Goal: Task Accomplishment & Management: Manage account settings

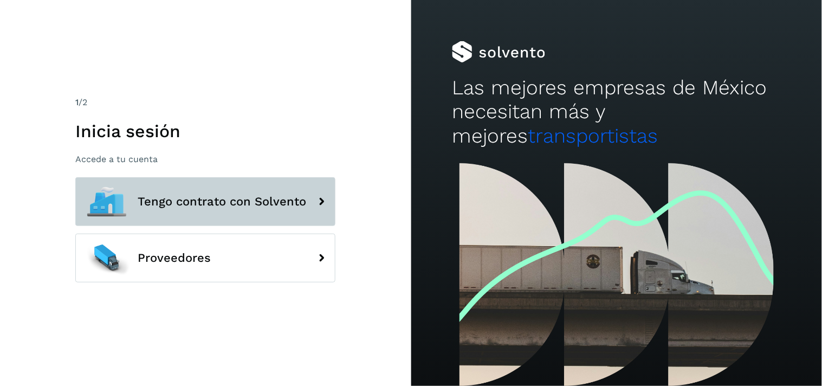
drag, startPoint x: 0, startPoint y: 0, endPoint x: 210, endPoint y: 192, distance: 284.7
click at [210, 192] on button "Tengo contrato con Solvento" at bounding box center [205, 201] width 260 height 49
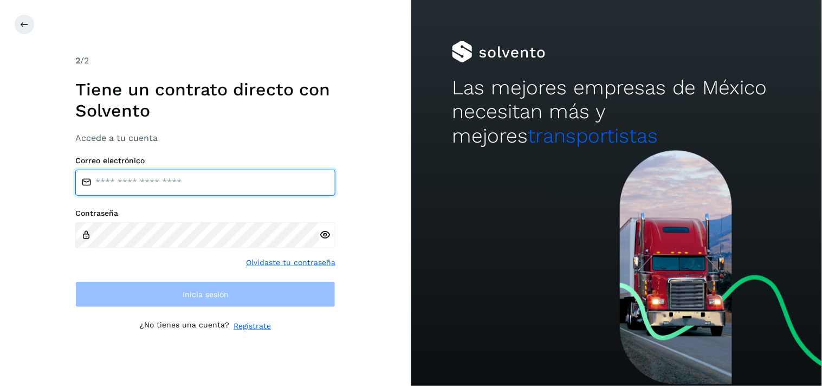
type input "**********"
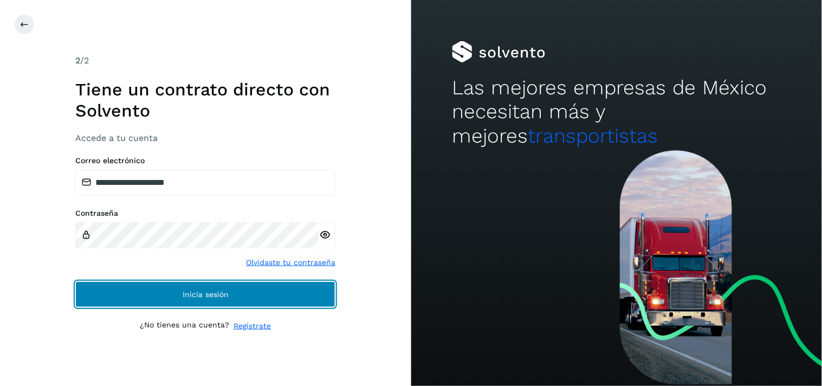
click at [185, 291] on span "Inicia sesión" at bounding box center [206, 295] width 46 height 8
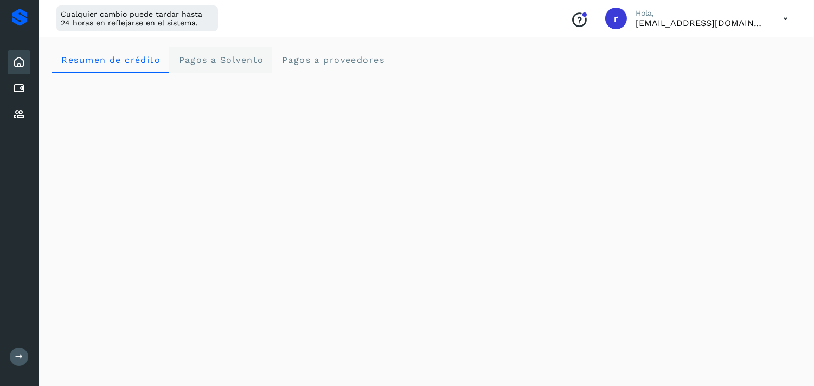
click at [213, 63] on span "Pagos a Solvento" at bounding box center [221, 60] width 86 height 10
click at [314, 56] on span "Pagos a proveedores" at bounding box center [333, 60] width 104 height 10
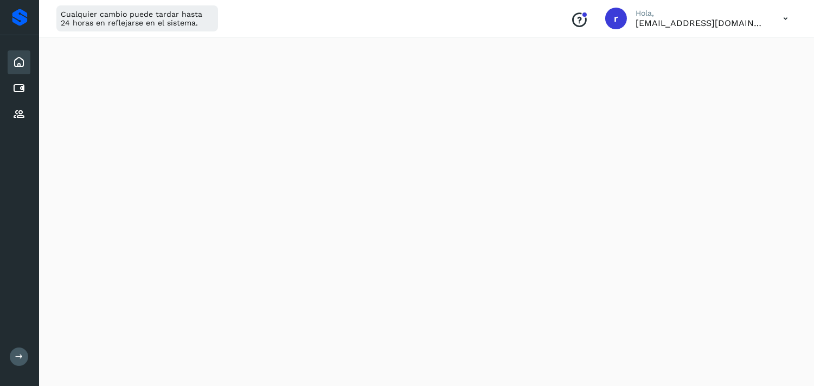
scroll to position [421, 0]
